Goal: Task Accomplishment & Management: Manage account settings

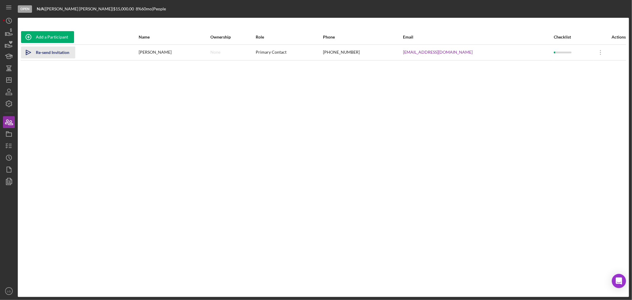
click at [27, 50] on icon "Icon/icon-invite-send" at bounding box center [28, 52] width 15 height 15
click at [6, 76] on icon "Icon/Dashboard" at bounding box center [8, 80] width 15 height 15
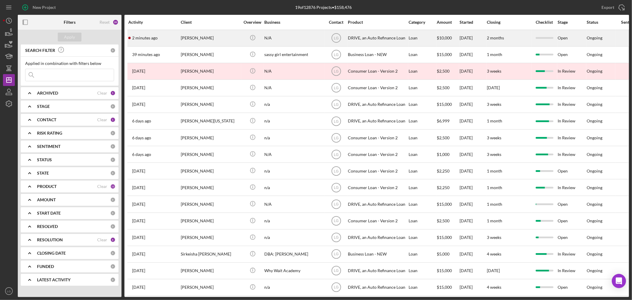
click at [224, 40] on div "[PERSON_NAME]" at bounding box center [210, 38] width 59 height 16
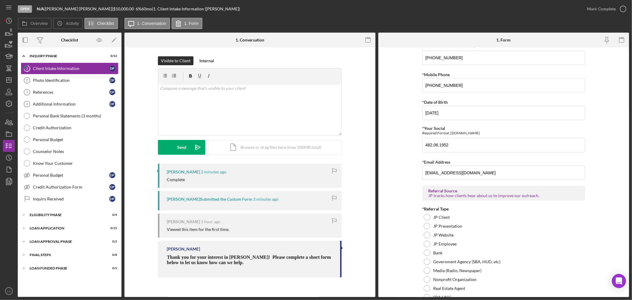
scroll to position [393, 0]
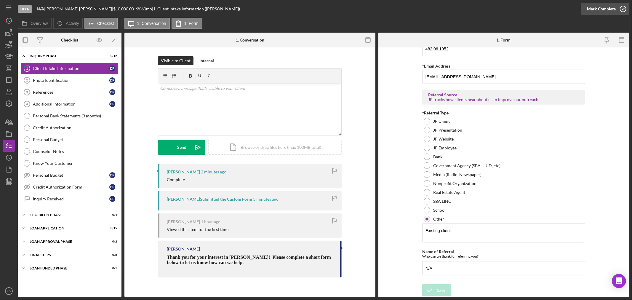
click at [606, 7] on div "Mark Complete" at bounding box center [601, 9] width 29 height 12
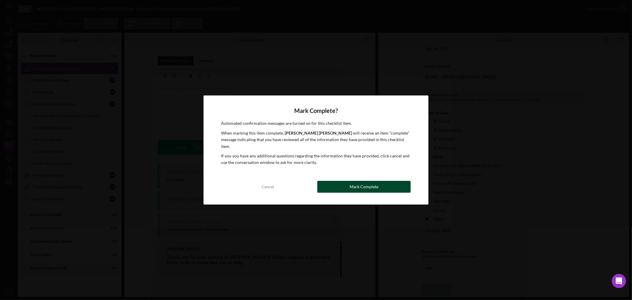
click at [369, 181] on div "Mark Complete" at bounding box center [364, 187] width 29 height 12
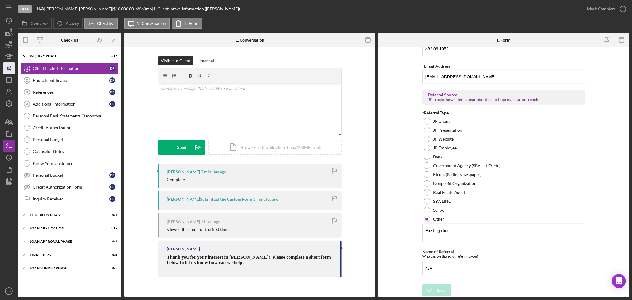
scroll to position [417, 0]
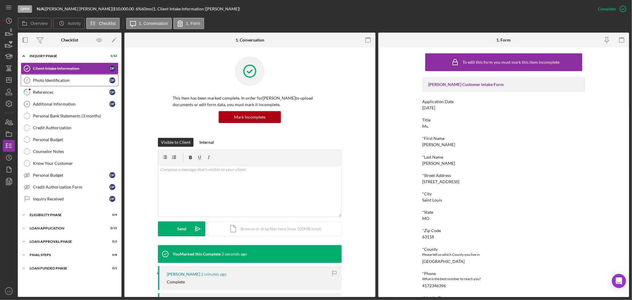
click at [31, 76] on icon "Photo Identification 2" at bounding box center [27, 80] width 15 height 15
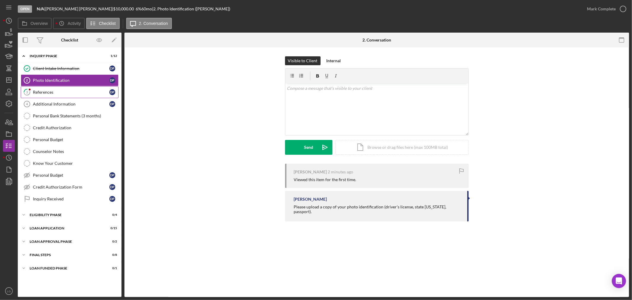
click at [61, 93] on div "References" at bounding box center [71, 92] width 76 height 5
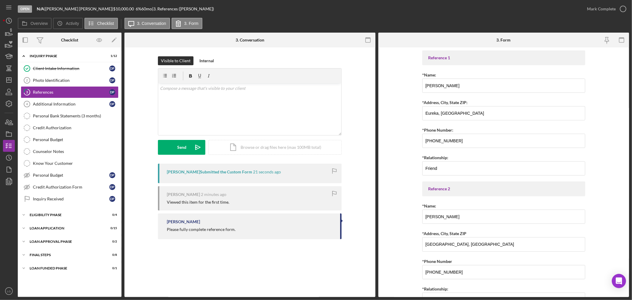
scroll to position [32, 0]
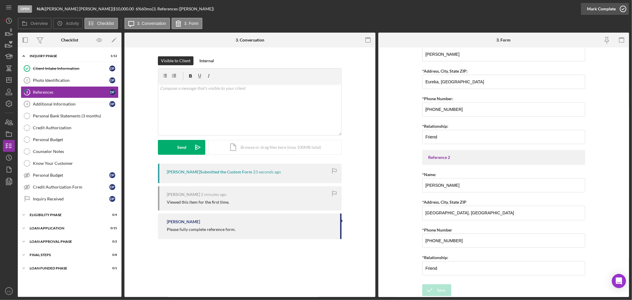
click at [596, 7] on div "Mark Complete" at bounding box center [601, 9] width 29 height 12
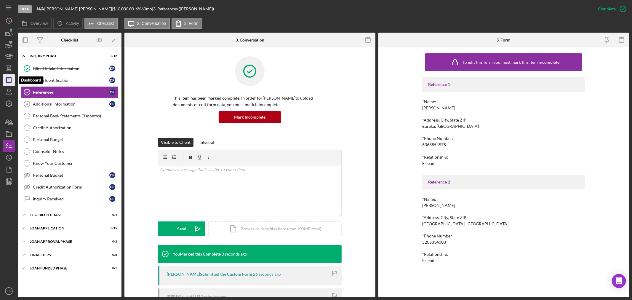
click at [10, 81] on icon "Icon/Dashboard" at bounding box center [8, 80] width 15 height 15
